Goal: Information Seeking & Learning: Learn about a topic

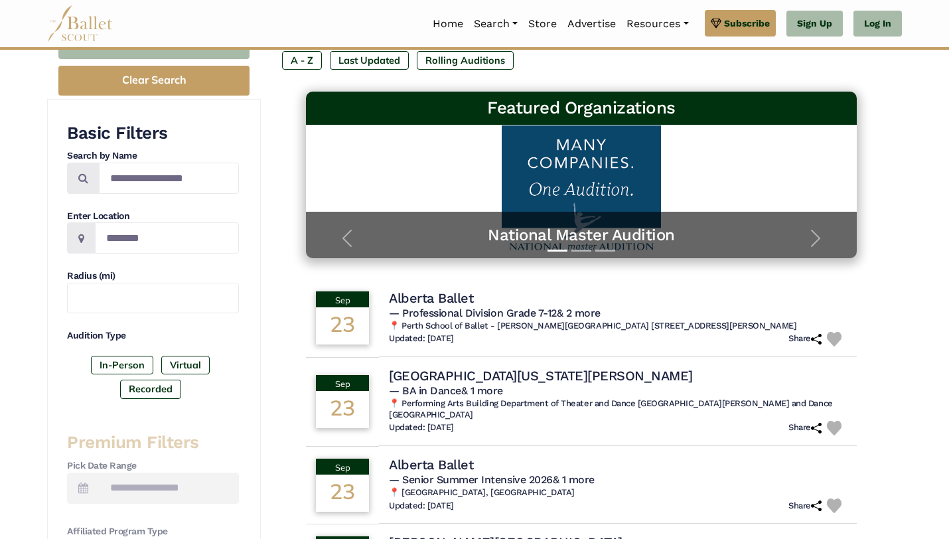
scroll to position [169, 0]
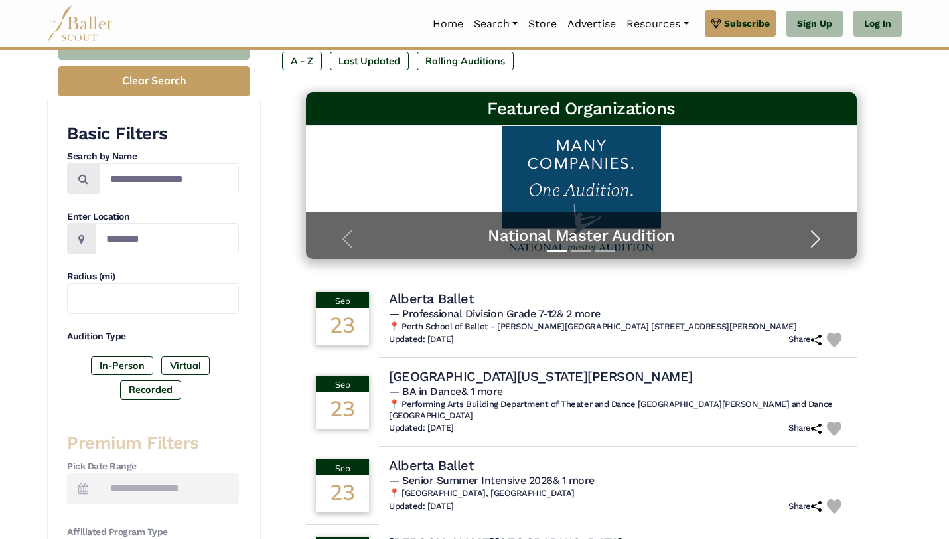
click at [818, 236] on span "button" at bounding box center [815, 238] width 21 height 21
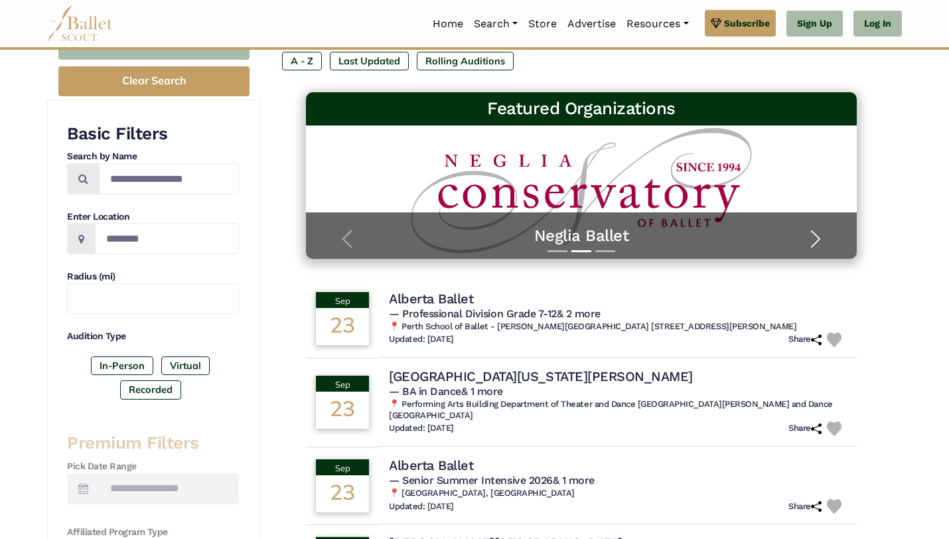
click at [818, 236] on span "button" at bounding box center [815, 238] width 21 height 21
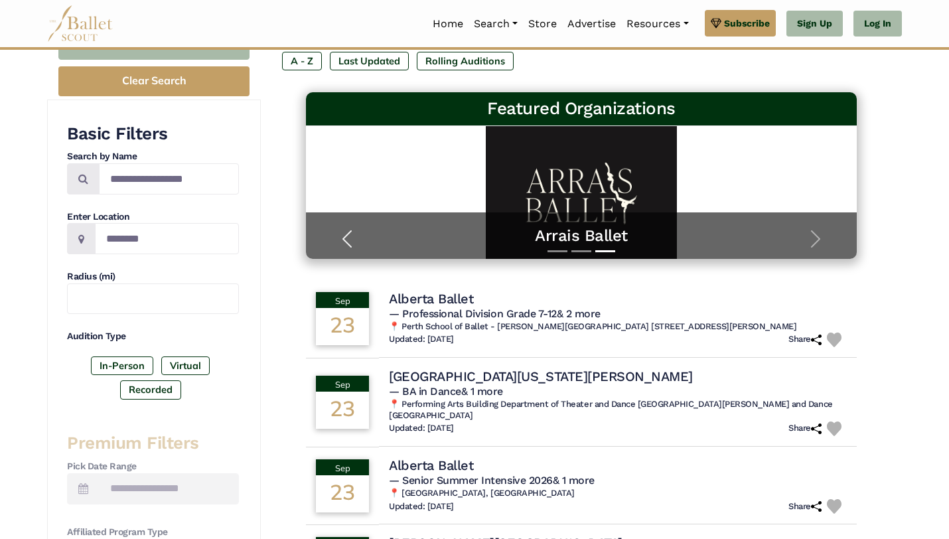
click at [343, 230] on span "button" at bounding box center [347, 238] width 21 height 21
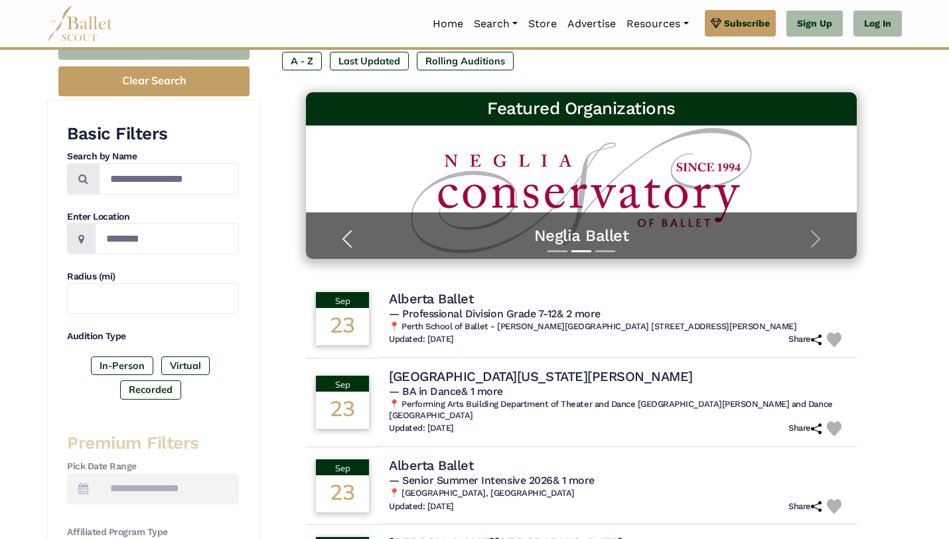
click at [343, 230] on span "button" at bounding box center [347, 238] width 21 height 21
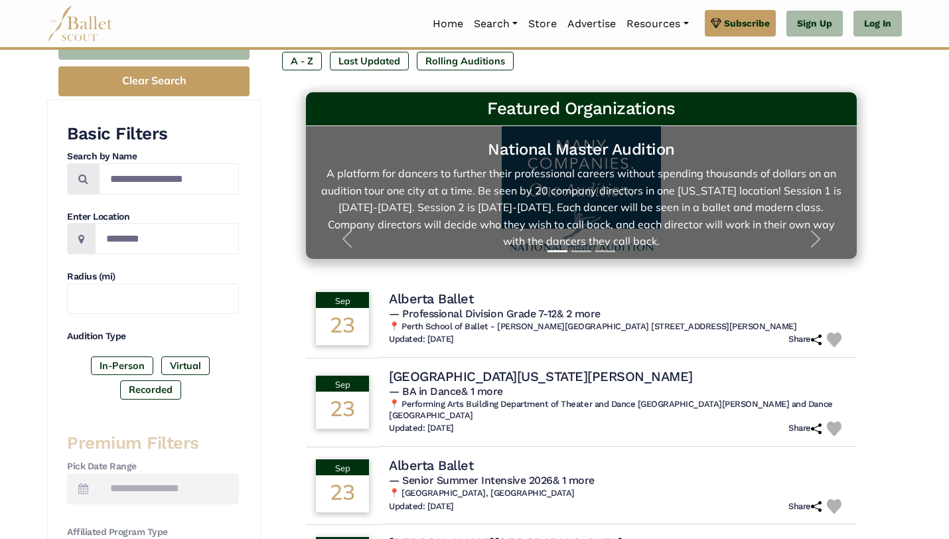
click at [557, 194] on link "National Master Audition A platform for dancers to further their professional c…" at bounding box center [581, 192] width 524 height 106
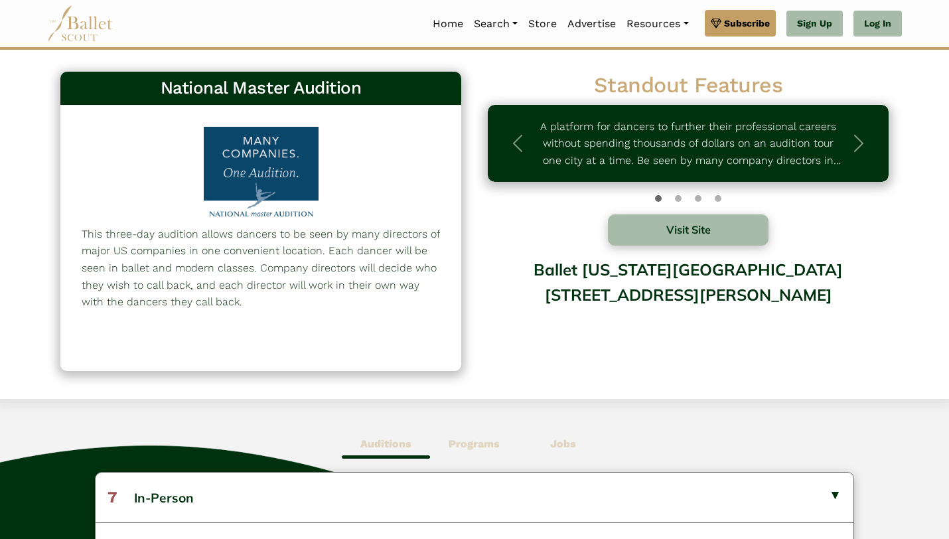
click at [601, 311] on div "Ballet [US_STATE][GEOGRAPHIC_DATA][STREET_ADDRESS][PERSON_NAME]" at bounding box center [688, 303] width 401 height 107
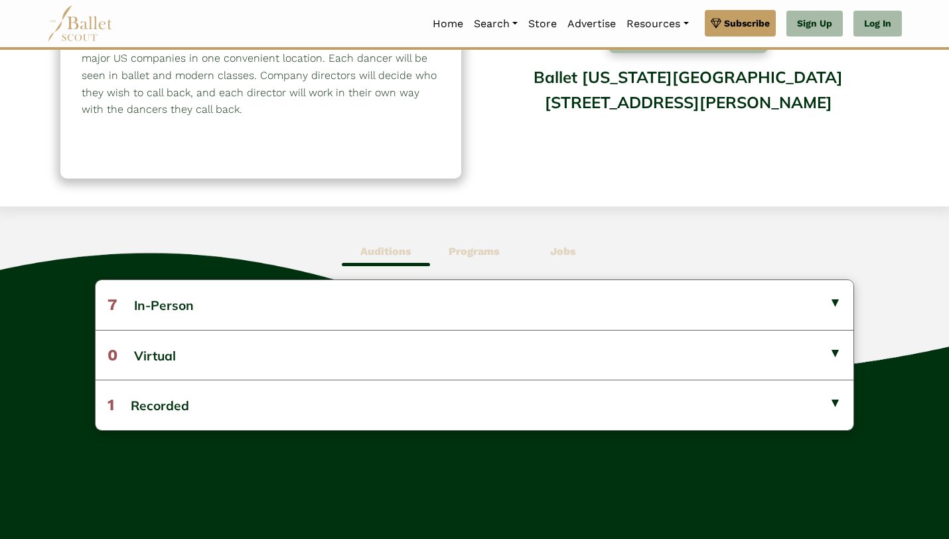
scroll to position [195, 0]
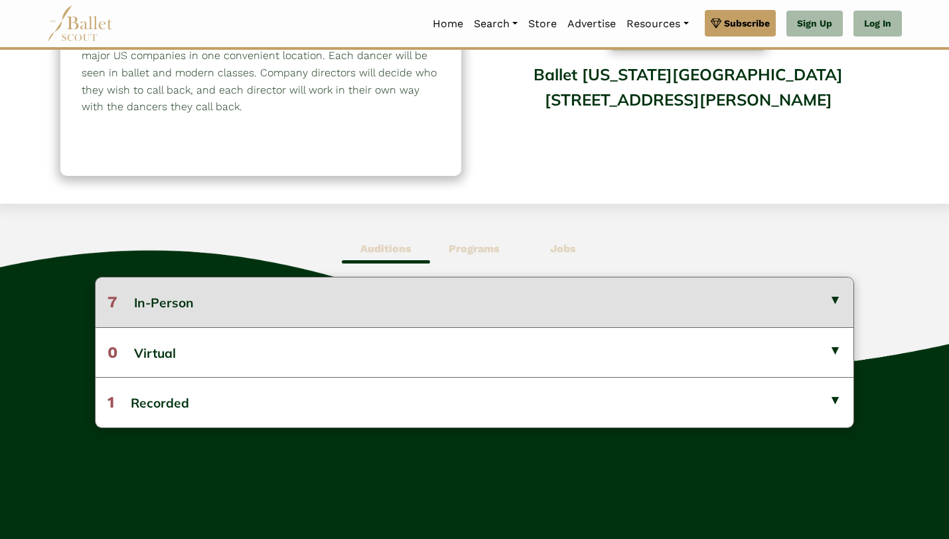
click at [195, 298] on button "7 In-Person" at bounding box center [475, 302] width 758 height 49
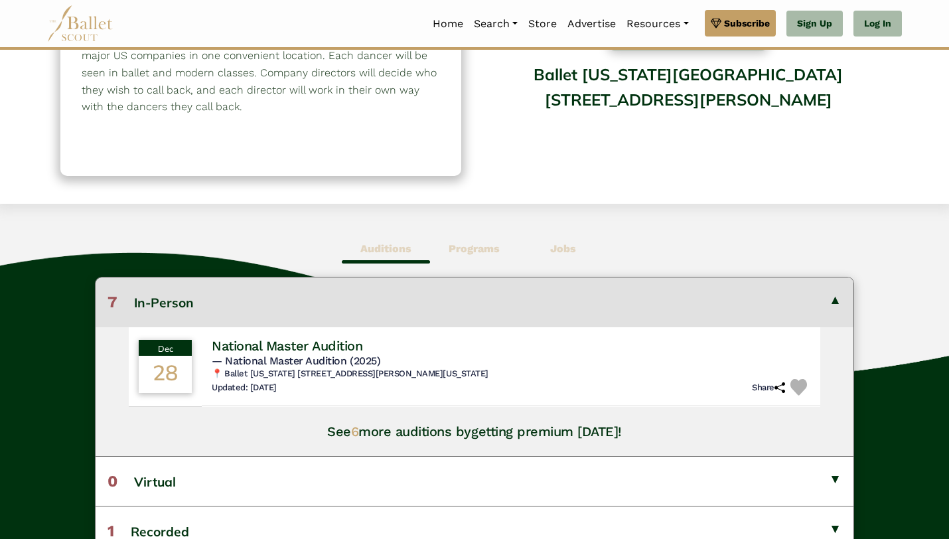
click at [334, 309] on button "7 In-Person" at bounding box center [475, 302] width 758 height 49
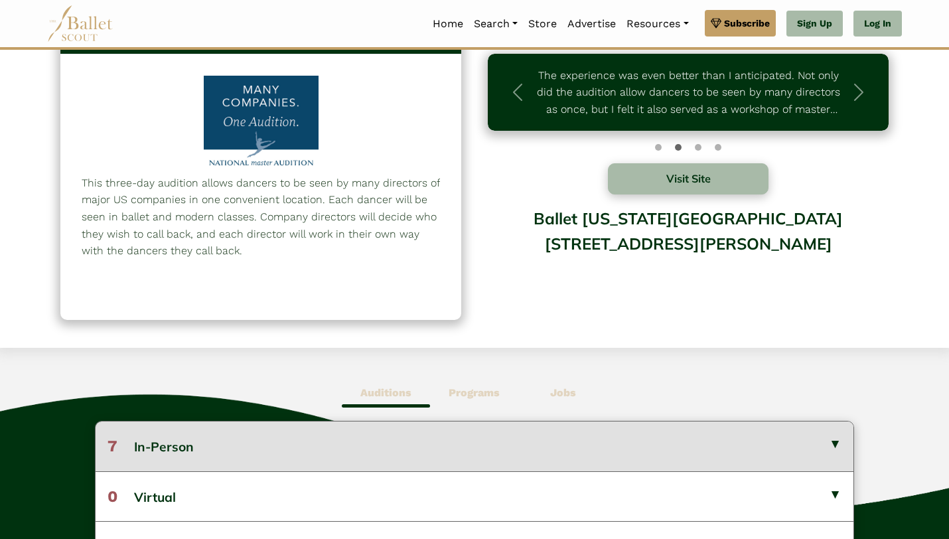
scroll to position [0, 0]
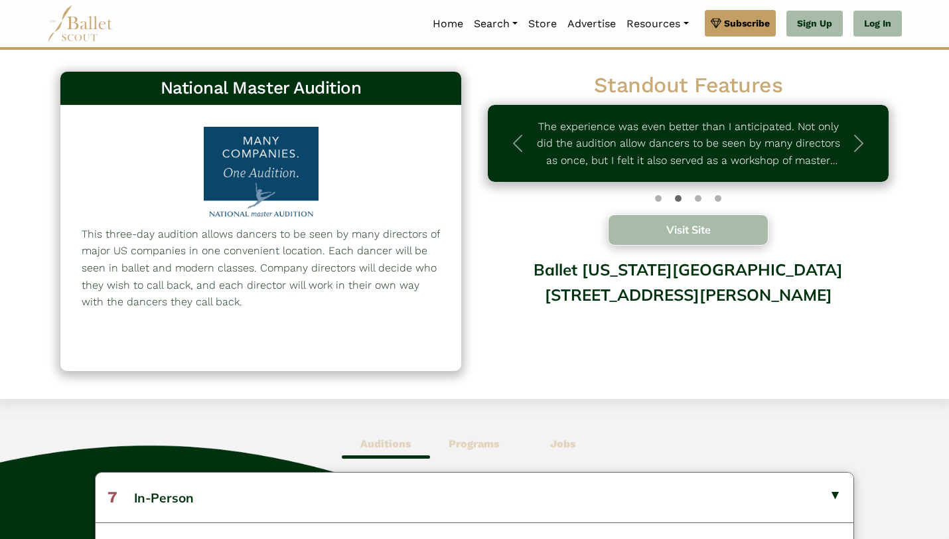
click at [682, 230] on button "Visit Site" at bounding box center [688, 229] width 161 height 31
